Goal: Communication & Community: Share content

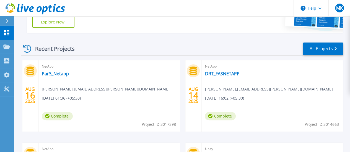
scroll to position [134, 0]
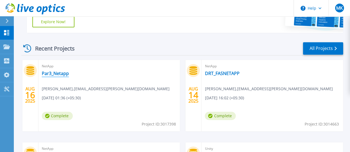
click at [58, 76] on link "Par3_Netapp" at bounding box center [55, 74] width 27 height 6
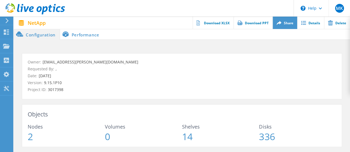
click at [285, 25] on link "Share" at bounding box center [285, 23] width 25 height 12
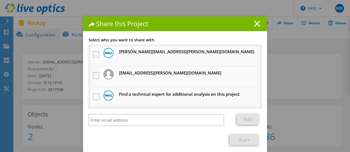
click at [93, 52] on label at bounding box center [97, 54] width 8 height 7
click at [0, 0] on input "checkbox" at bounding box center [0, 0] width 0 height 0
click at [243, 144] on link "Share" at bounding box center [244, 140] width 29 height 11
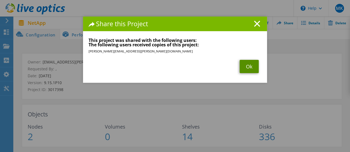
click at [252, 70] on link "Ok" at bounding box center [249, 66] width 19 height 13
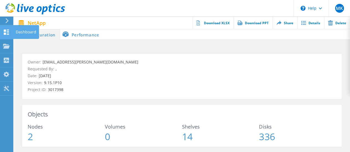
click at [8, 33] on use at bounding box center [6, 32] width 5 height 5
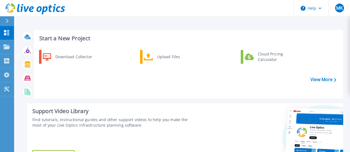
click at [6, 23] on div at bounding box center [9, 20] width 9 height 9
click at [143, 90] on div "Download Collector Upload Files Cloud Pricing Calculator" at bounding box center [187, 73] width 305 height 48
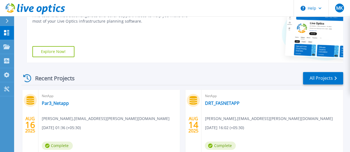
scroll to position [106, 0]
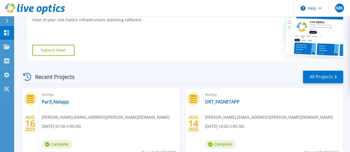
click at [97, 110] on div "NetApp Par3_Netapp Madan Kasireddy , madan.kasireddy@capgemini.com 08/17/2025, …" at bounding box center [109, 125] width 142 height 72
click at [58, 103] on link "Par3_Netapp" at bounding box center [55, 102] width 27 height 6
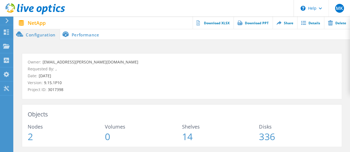
click at [81, 31] on li "Performance" at bounding box center [81, 34] width 43 height 11
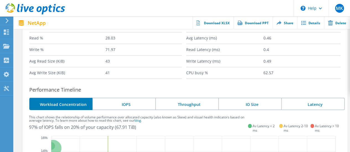
scroll to position [92, 0]
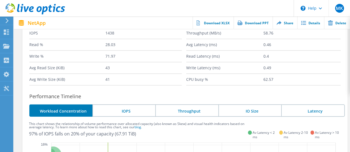
click at [121, 109] on li "IOPS" at bounding box center [123, 111] width 63 height 12
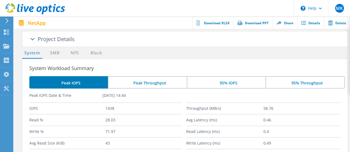
scroll to position [0, 0]
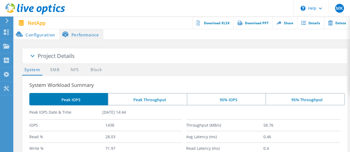
click at [9, 21] on div at bounding box center [6, 20] width 8 height 5
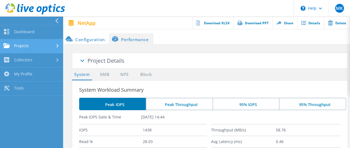
click at [27, 45] on link "Projects" at bounding box center [31, 46] width 63 height 14
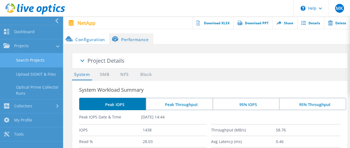
click at [33, 57] on link "Search Projects" at bounding box center [31, 60] width 63 height 14
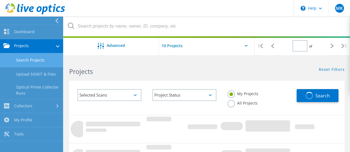
type input "1"
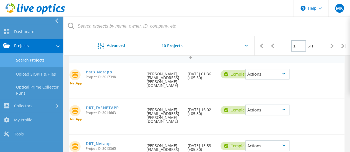
scroll to position [66, 0]
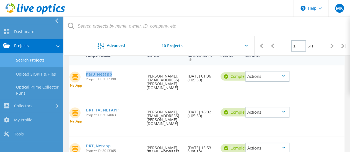
drag, startPoint x: 114, startPoint y: 75, endPoint x: 86, endPoint y: 76, distance: 28.2
click at [86, 76] on div "Par3_Netapp Project ID: 3017398" at bounding box center [113, 76] width 61 height 21
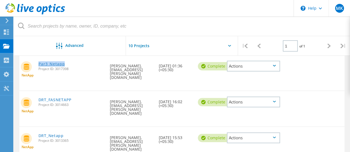
copy link "Par3_Netapp"
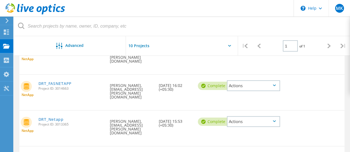
scroll to position [97, 0]
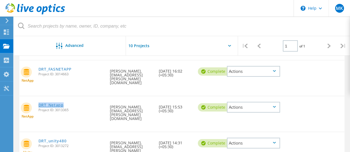
drag, startPoint x: 68, startPoint y: 88, endPoint x: 38, endPoint y: 89, distance: 29.6
click at [38, 97] on div "DRT_Netapp Project ID: 3013365" at bounding box center [72, 107] width 72 height 21
drag, startPoint x: 75, startPoint y: 61, endPoint x: 38, endPoint y: 62, distance: 37.1
click at [38, 62] on div "DRT_FASNETAPP Project ID: 3014663" at bounding box center [72, 71] width 72 height 21
copy link "DRT_FASNETAPP"
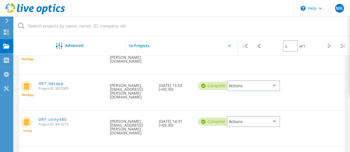
scroll to position [119, 0]
drag, startPoint x: 71, startPoint y: 96, endPoint x: 40, endPoint y: 92, distance: 30.4
click at [40, 111] on div "DRT_unity480 Project ID: 3013272" at bounding box center [72, 121] width 72 height 21
copy link "DRT_unity480"
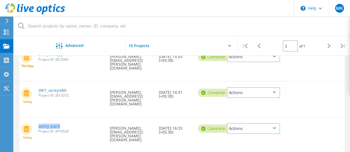
drag, startPoint x: 66, startPoint y: 94, endPoint x: 38, endPoint y: 96, distance: 27.7
click at [38, 118] on div "unity par3 Project ID: 3010528" at bounding box center [72, 128] width 72 height 21
copy link "unity par3"
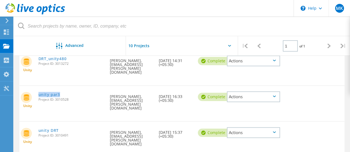
scroll to position [180, 0]
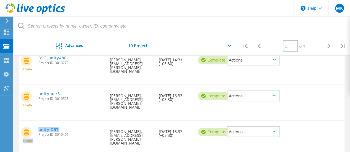
drag, startPoint x: 62, startPoint y: 92, endPoint x: 35, endPoint y: 90, distance: 26.6
click at [35, 121] on div "Unity unity DRT Project ID: 3010491 Requested By [PERSON_NAME], [EMAIL_ADDRESS]…" at bounding box center [181, 138] width 325 height 35
copy div "Unity unity DRT"
click at [61, 121] on div "unity DRT Project ID: 3010491" at bounding box center [72, 131] width 72 height 21
drag, startPoint x: 62, startPoint y: 92, endPoint x: 38, endPoint y: 90, distance: 24.1
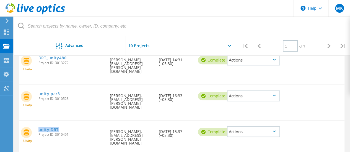
click at [38, 121] on div "unity DRT Project ID: 3010491" at bounding box center [72, 131] width 72 height 21
copy link "unity DRT"
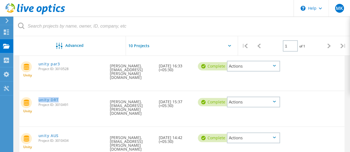
scroll to position [212, 0]
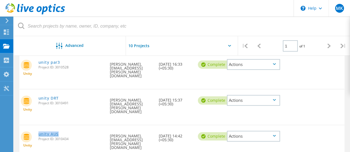
drag, startPoint x: 62, startPoint y: 89, endPoint x: 39, endPoint y: 87, distance: 22.7
click at [39, 126] on div "unity AUS Project ID: 3010434" at bounding box center [72, 136] width 72 height 21
copy link "unity AUS"
drag, startPoint x: 66, startPoint y: 113, endPoint x: 39, endPoint y: 114, distance: 26.6
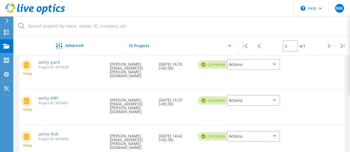
copy link "unity [PERSON_NAME]"
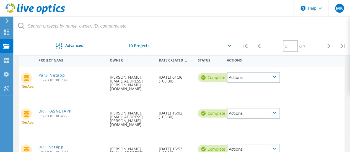
scroll to position [34, 0]
